Goal: Check status

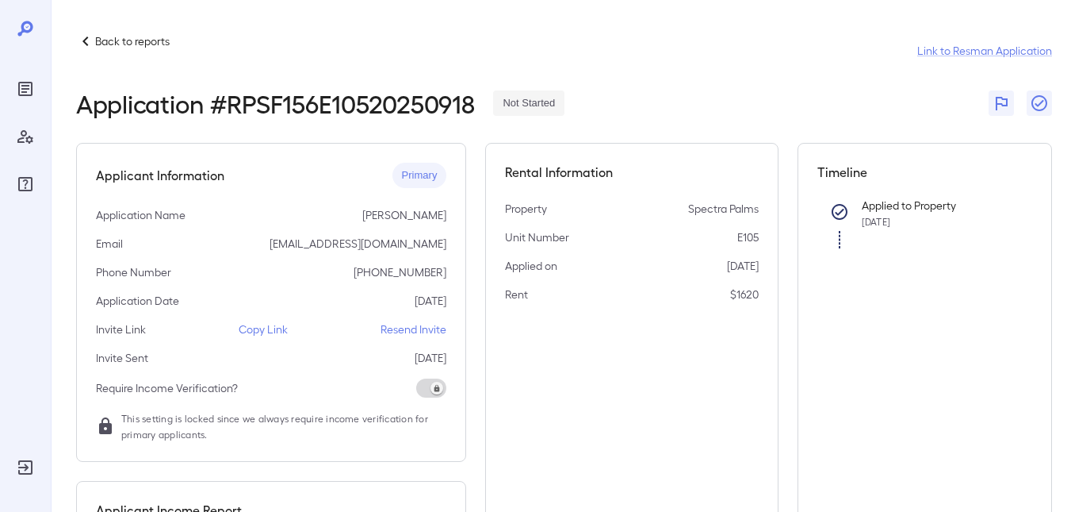
click at [107, 39] on p "Back to reports" at bounding box center [132, 41] width 75 height 16
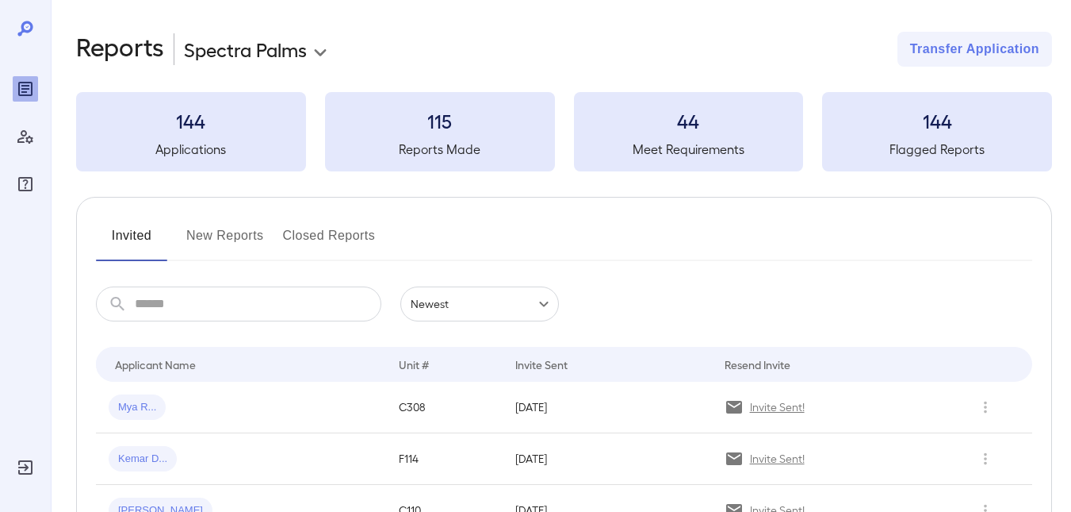
drag, startPoint x: 232, startPoint y: 236, endPoint x: 654, endPoint y: 274, distance: 424.4
click at [232, 236] on button "New Reports" at bounding box center [225, 242] width 78 height 38
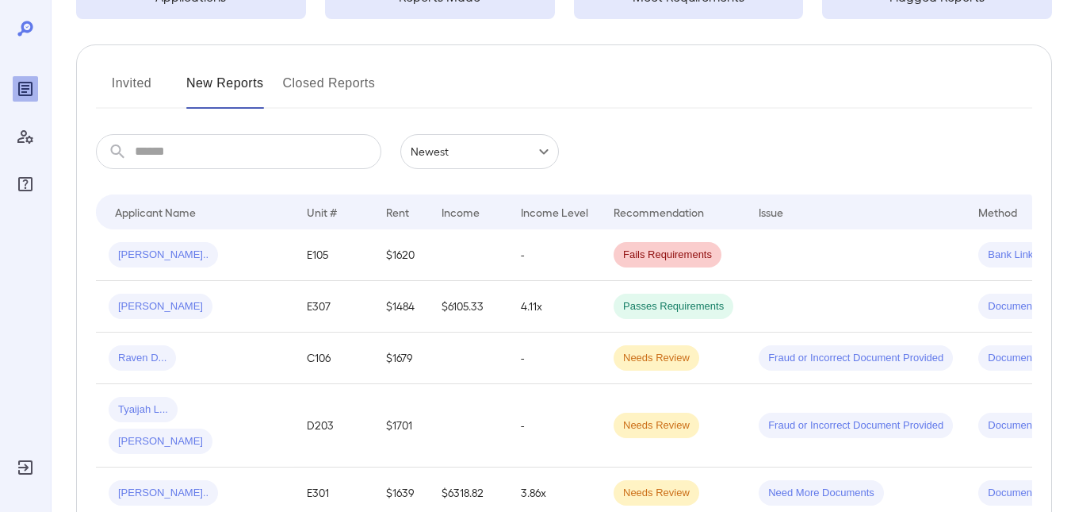
scroll to position [159, 0]
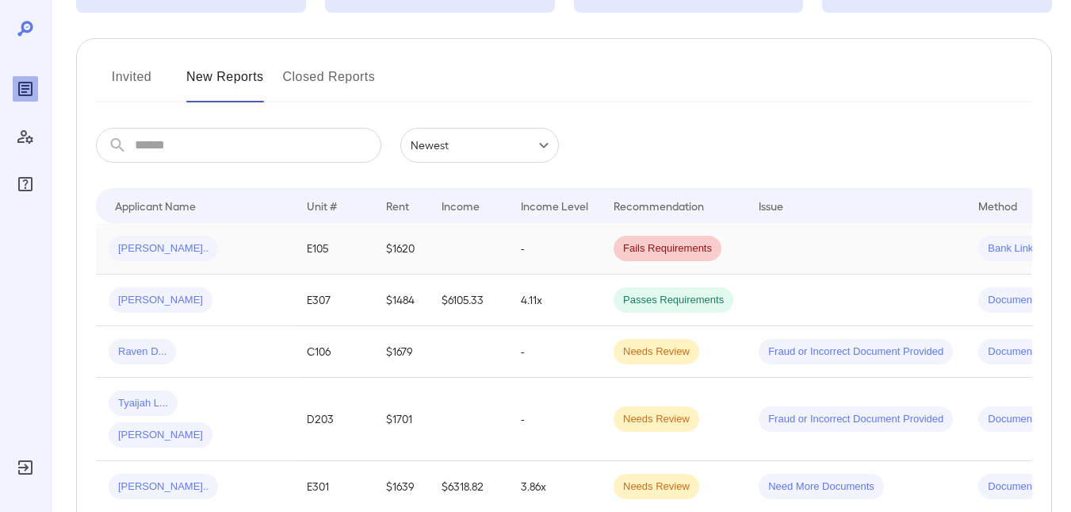
click at [156, 248] on span "[PERSON_NAME].." at bounding box center [163, 248] width 109 height 15
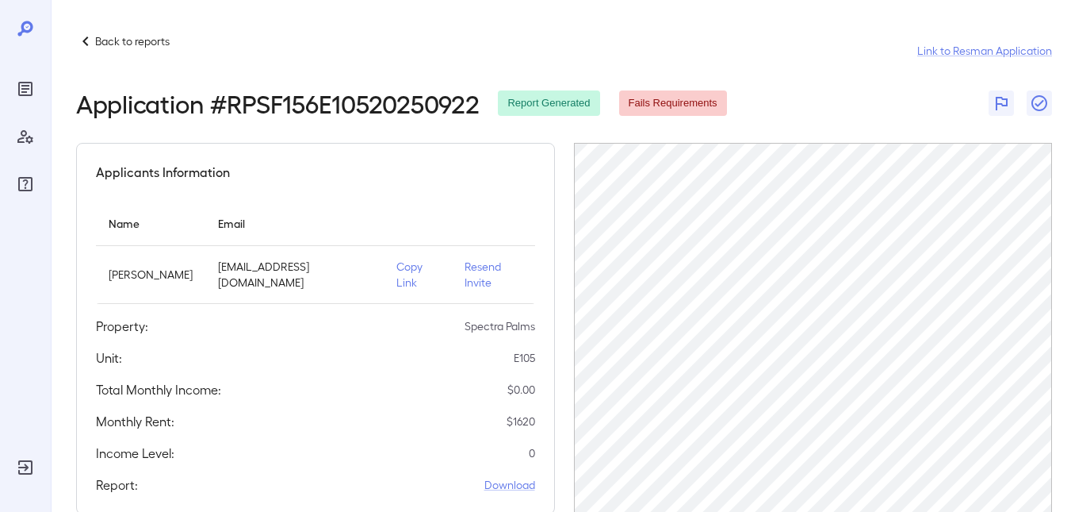
click at [107, 41] on p "Back to reports" at bounding box center [132, 41] width 75 height 16
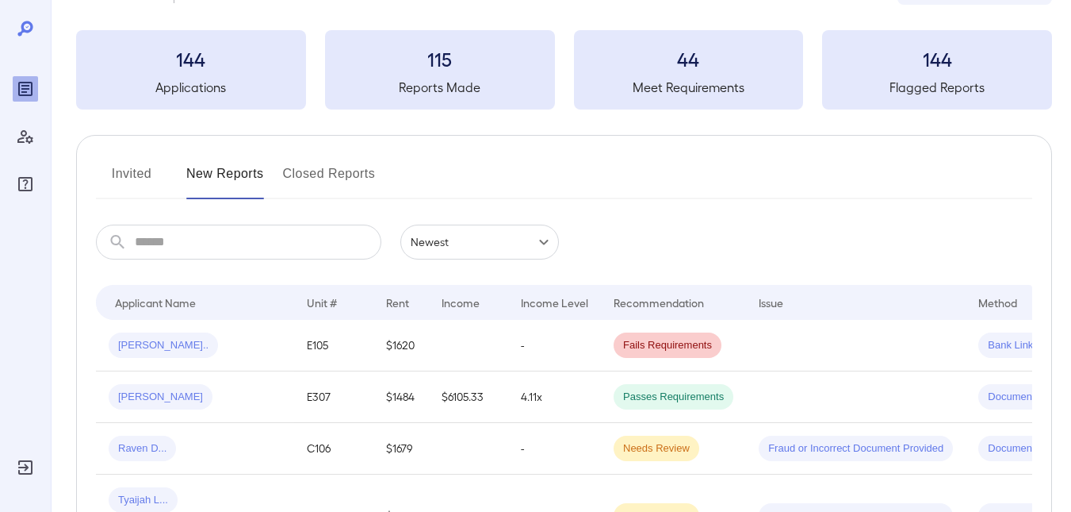
scroll to position [238, 0]
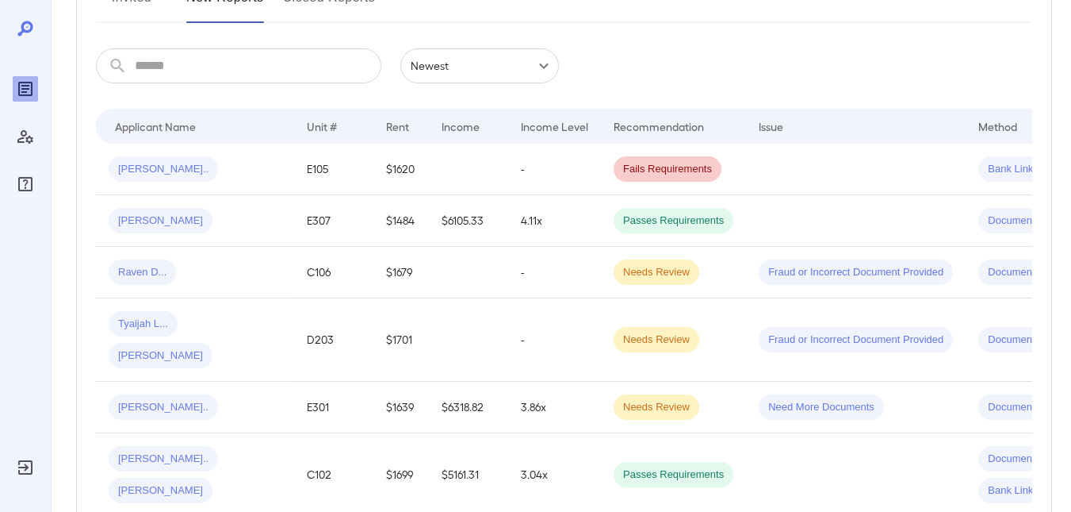
click at [149, 171] on span "[PERSON_NAME].." at bounding box center [163, 169] width 109 height 15
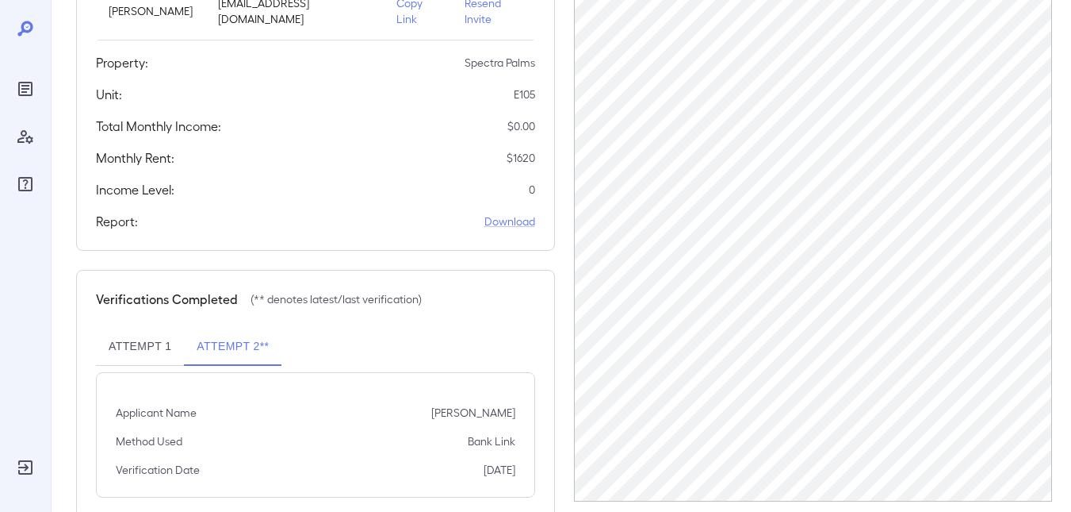
scroll to position [285, 0]
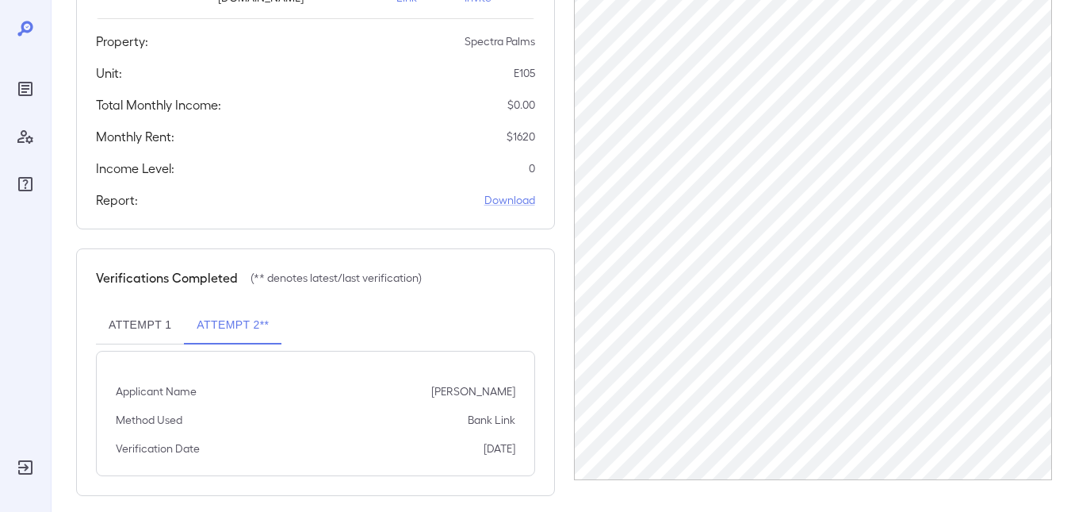
click at [247, 306] on button "Attempt 2**" at bounding box center [233, 325] width 98 height 38
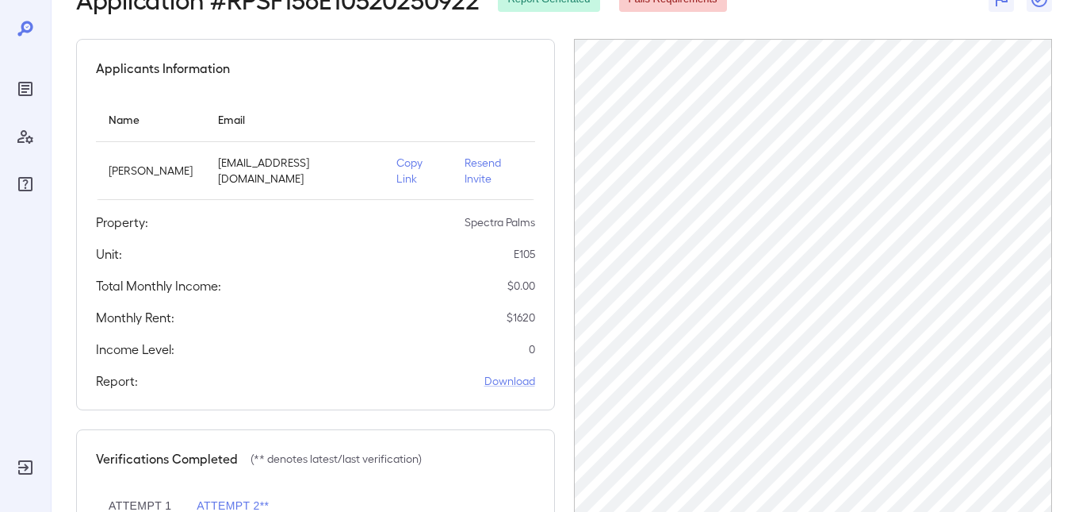
scroll to position [0, 0]
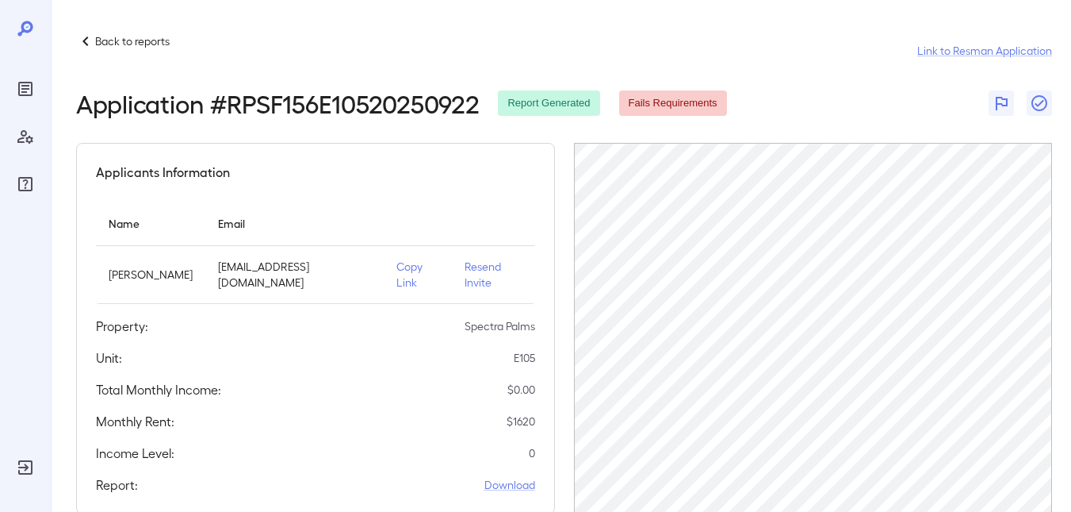
click at [573, 109] on span "Report Generated" at bounding box center [549, 103] width 102 height 15
click at [641, 98] on span "Fails Requirements" at bounding box center [673, 103] width 108 height 15
click at [940, 48] on link "Link to Resman Application" at bounding box center [985, 51] width 135 height 16
